Goal: Information Seeking & Learning: Check status

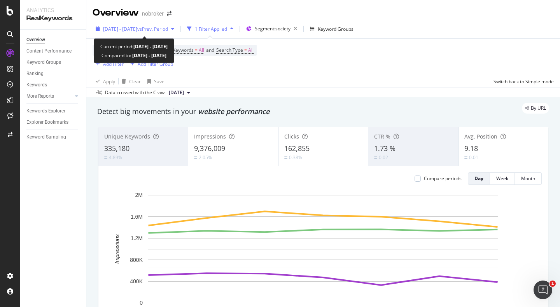
click at [131, 32] on div "2025 Aug. 1st - Aug. 7th vs Prev. Period" at bounding box center [135, 29] width 85 height 12
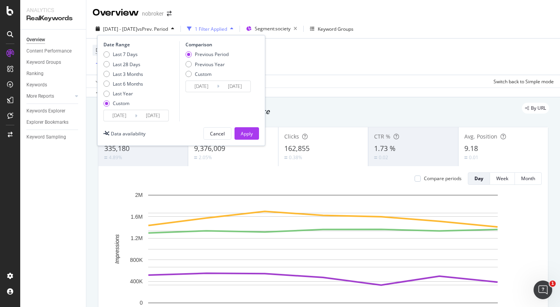
click at [336, 73] on div "Device = All and Country = All and Keywords = All and Search Type = All Add Fil…" at bounding box center [323, 57] width 461 height 36
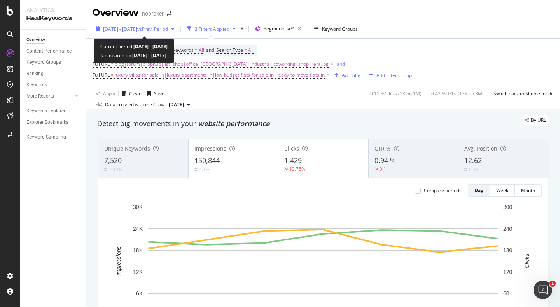
click at [135, 28] on span "[DATE] - [DATE]" at bounding box center [120, 29] width 34 height 7
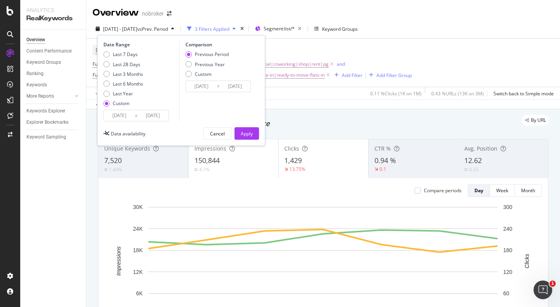
click at [125, 112] on input "2025/08/01" at bounding box center [119, 115] width 31 height 11
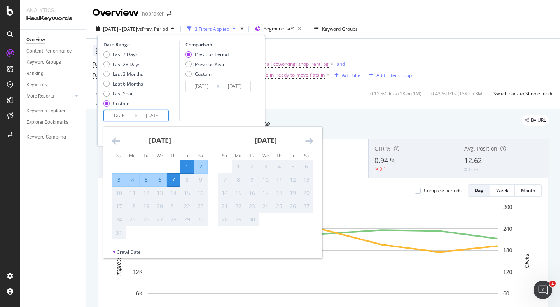
click at [205, 102] on div "Comparison Previous Period Previous Year Custom 2025/07/25 Navigate forward to …" at bounding box center [216, 81] width 74 height 80
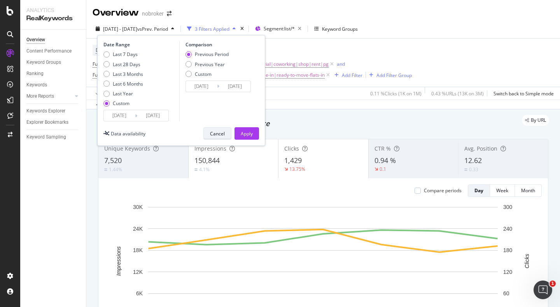
click at [213, 133] on div "Cancel" at bounding box center [217, 133] width 15 height 7
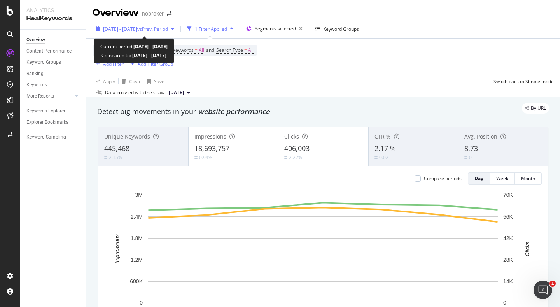
click at [168, 30] on span "vs Prev. Period" at bounding box center [152, 29] width 31 height 7
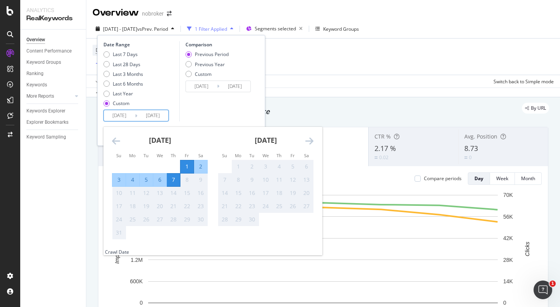
click at [122, 115] on input "[DATE]" at bounding box center [119, 115] width 31 height 11
click at [317, 95] on div "Data crossed with the Crawl 2025 Jul. 7th" at bounding box center [323, 92] width 474 height 9
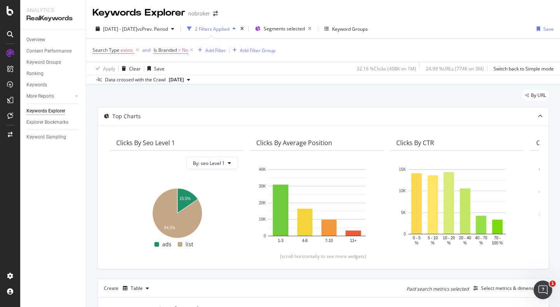
scroll to position [264, 0]
